Goal: Task Accomplishment & Management: Use online tool/utility

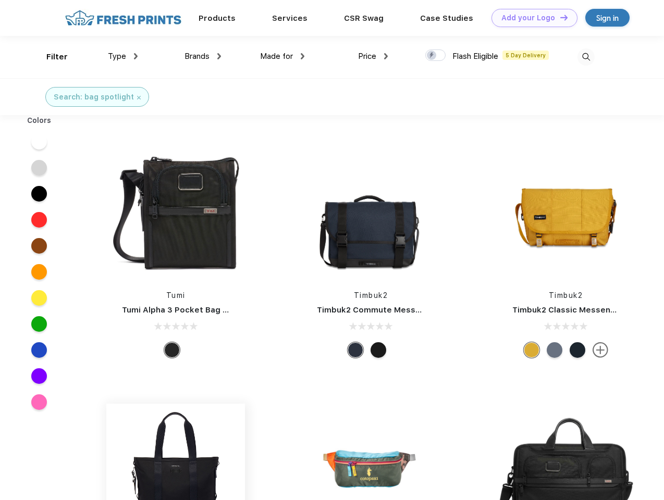
scroll to position [1, 0]
click at [530, 18] on link "Add your Logo Design Tool" at bounding box center [534, 18] width 86 height 18
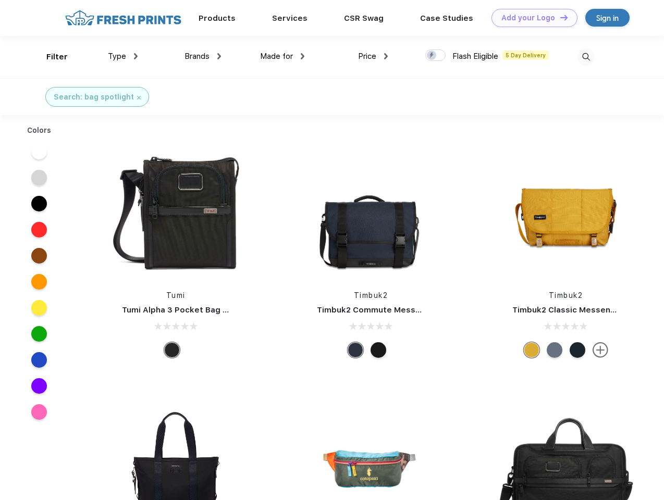
click at [0, 0] on div "Design Tool" at bounding box center [0, 0] width 0 height 0
click at [559, 17] on link "Add your Logo Design Tool" at bounding box center [534, 18] width 86 height 18
click at [50, 57] on div "Filter" at bounding box center [56, 57] width 21 height 12
click at [123, 56] on span "Type" at bounding box center [117, 56] width 18 height 9
click at [203, 56] on span "Brands" at bounding box center [196, 56] width 25 height 9
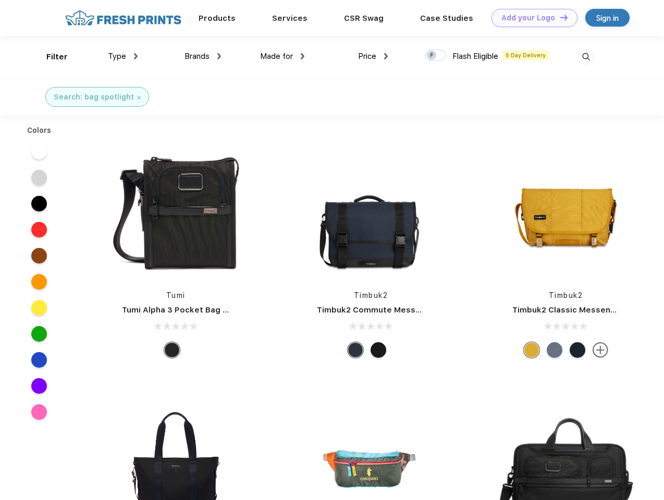
click at [282, 56] on span "Made for" at bounding box center [276, 56] width 33 height 9
click at [373, 56] on span "Price" at bounding box center [367, 56] width 18 height 9
click at [435, 56] on div at bounding box center [435, 54] width 20 height 11
click at [432, 56] on input "checkbox" at bounding box center [428, 52] width 7 height 7
click at [586, 57] on img at bounding box center [585, 56] width 17 height 17
